Goal: Communication & Community: Ask a question

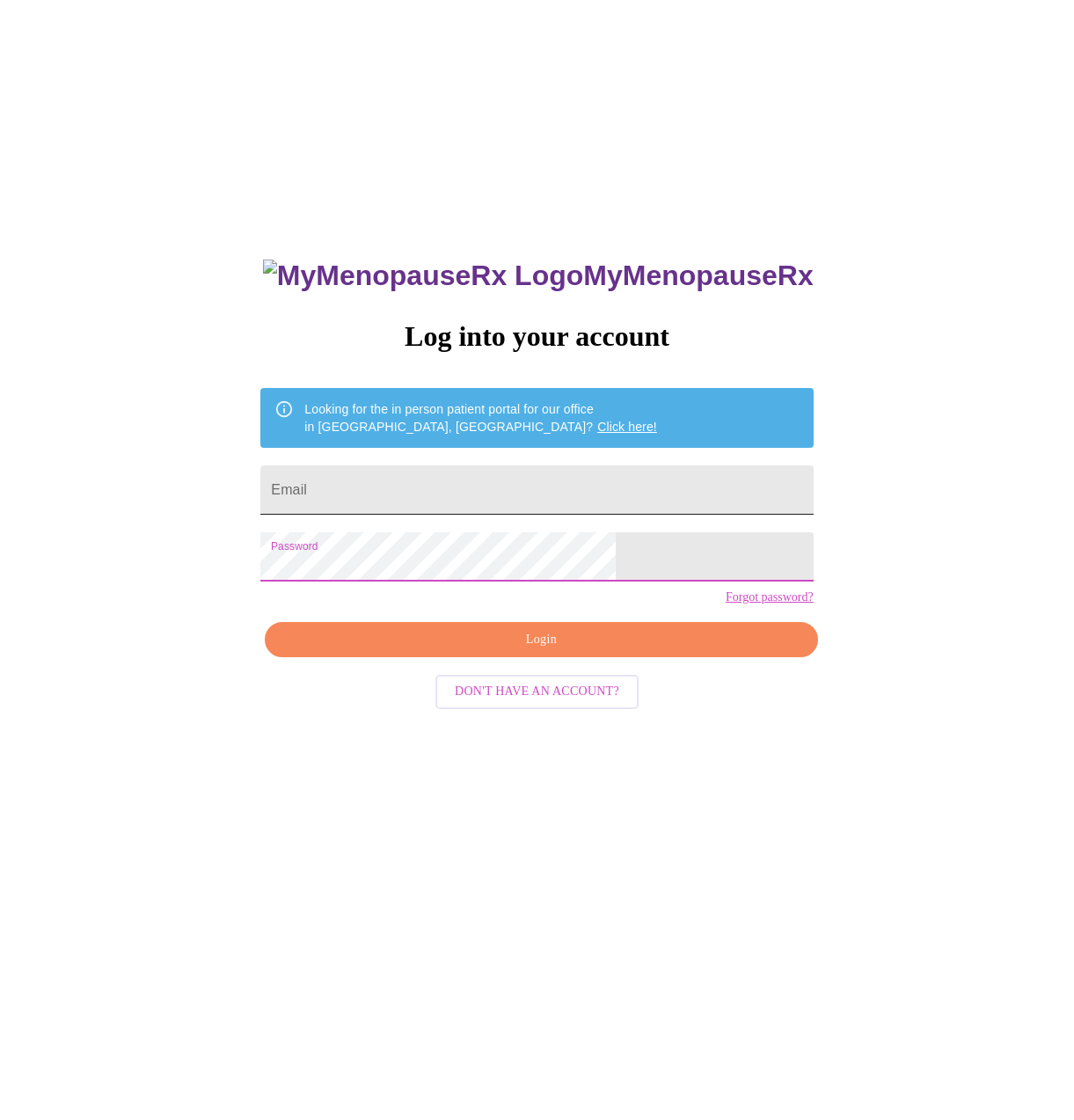
click at [501, 484] on input "Email" at bounding box center [537, 490] width 552 height 50
type input "[EMAIL_ADDRESS][DOMAIN_NAME]"
click at [489, 650] on span "Login" at bounding box center [540, 640] width 512 height 22
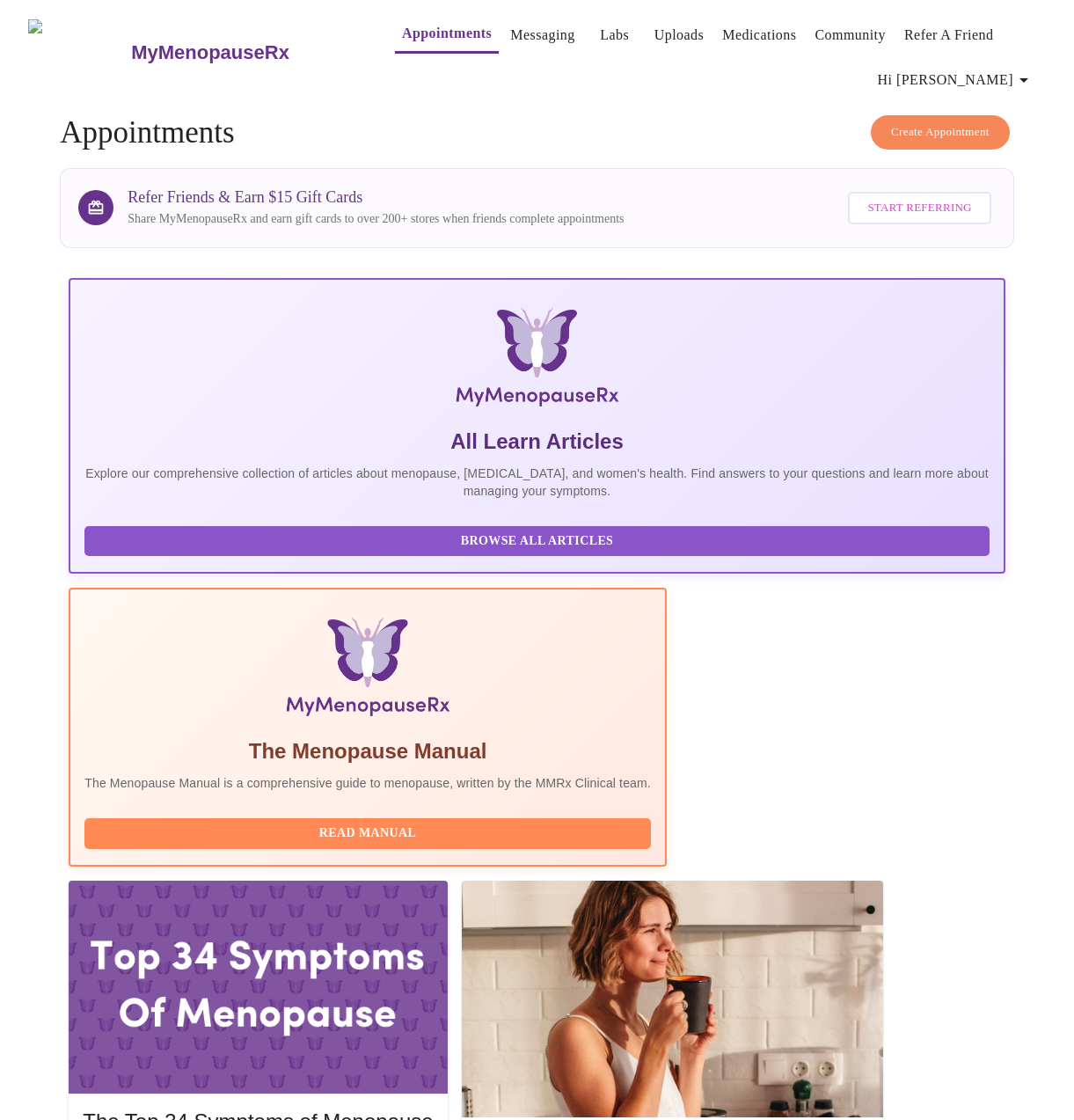
click at [510, 23] on link "Messaging" at bounding box center [542, 35] width 64 height 24
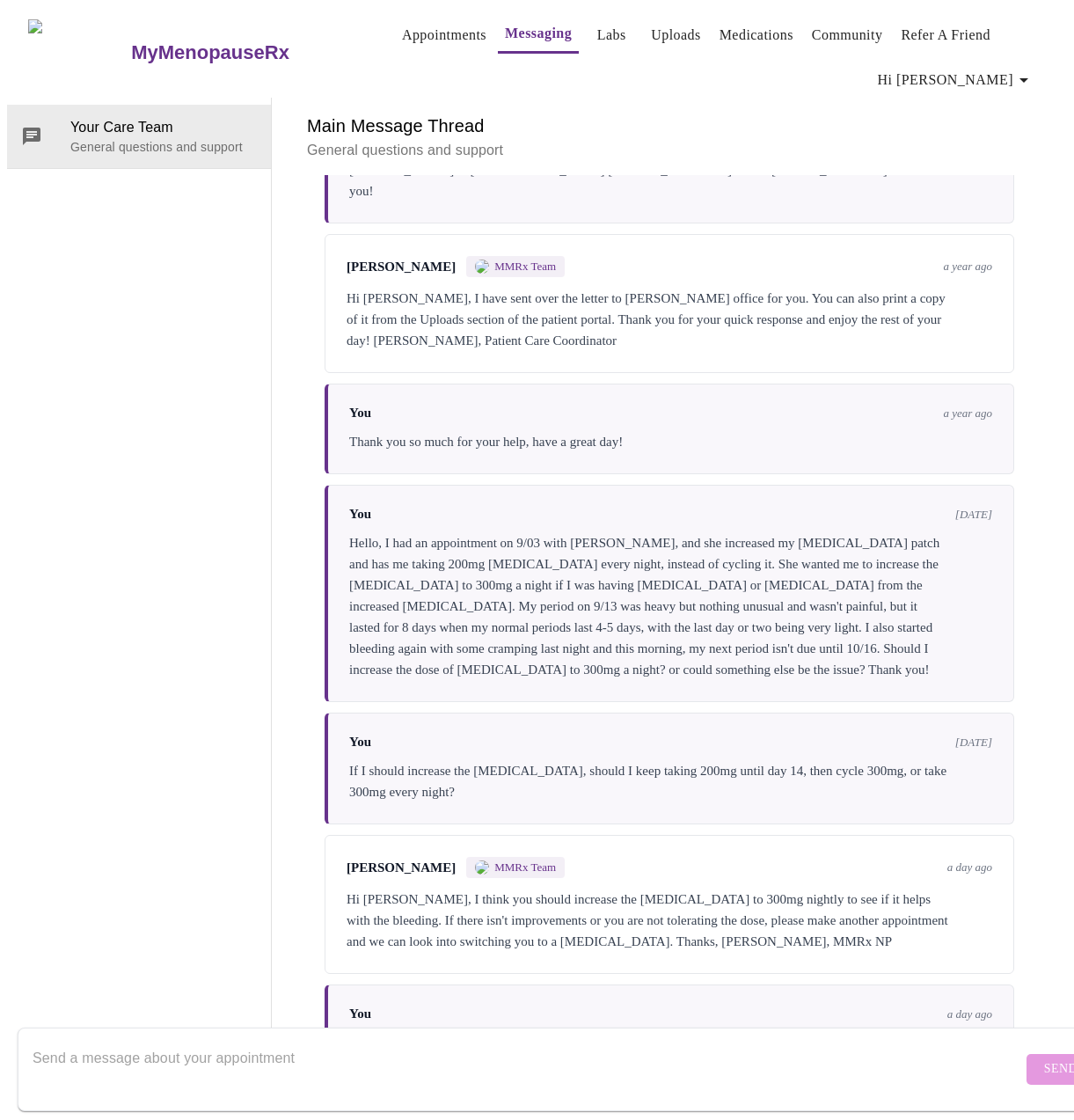
scroll to position [1767, 0]
click at [191, 754] on div "Your Care Team General questions and support" at bounding box center [139, 585] width 264 height 977
